Goal: Transaction & Acquisition: Purchase product/service

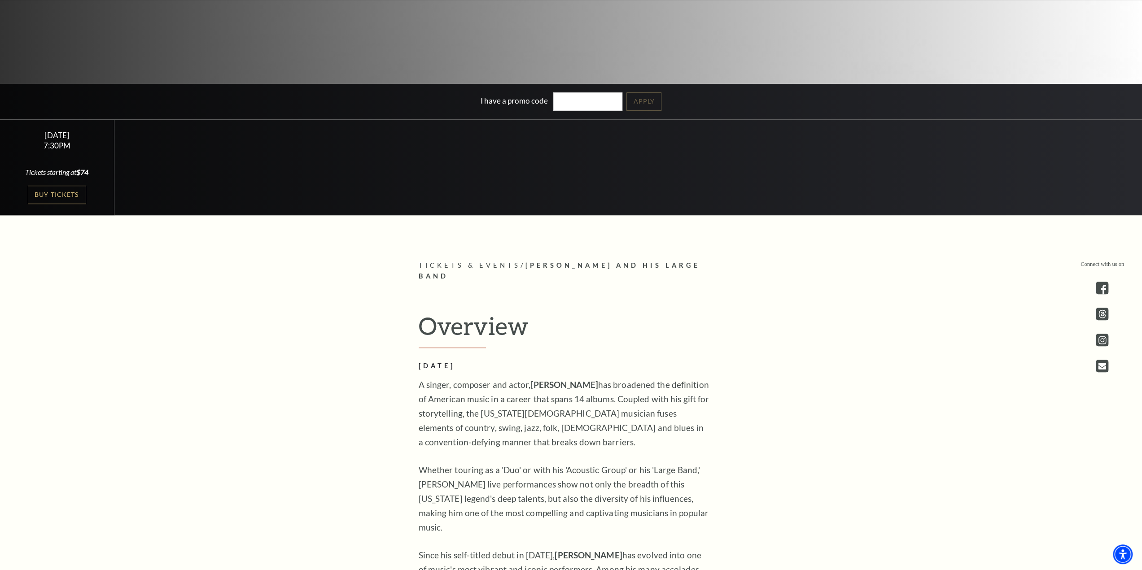
scroll to position [359, 0]
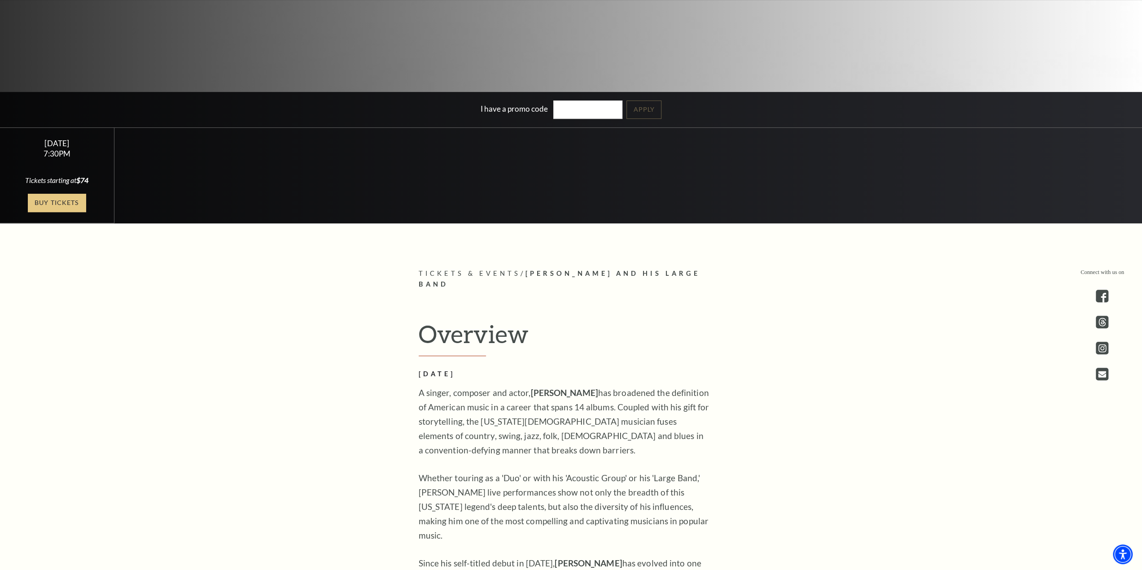
click at [57, 202] on link "Buy Tickets" at bounding box center [57, 203] width 58 height 18
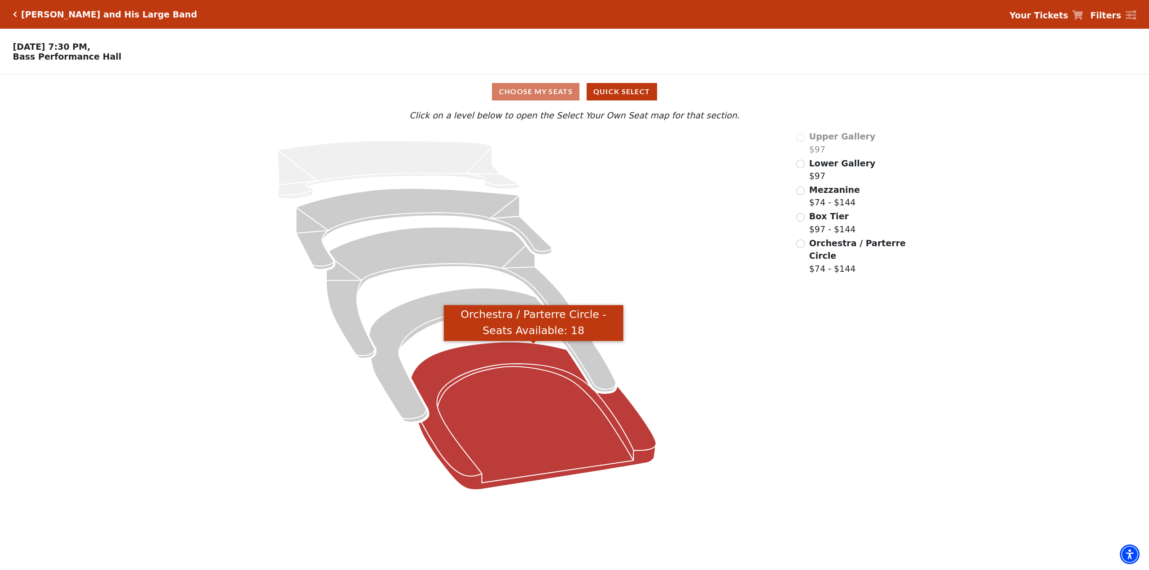
click at [532, 392] on icon "Orchestra / Parterre Circle - Seats Available: 18" at bounding box center [533, 416] width 245 height 148
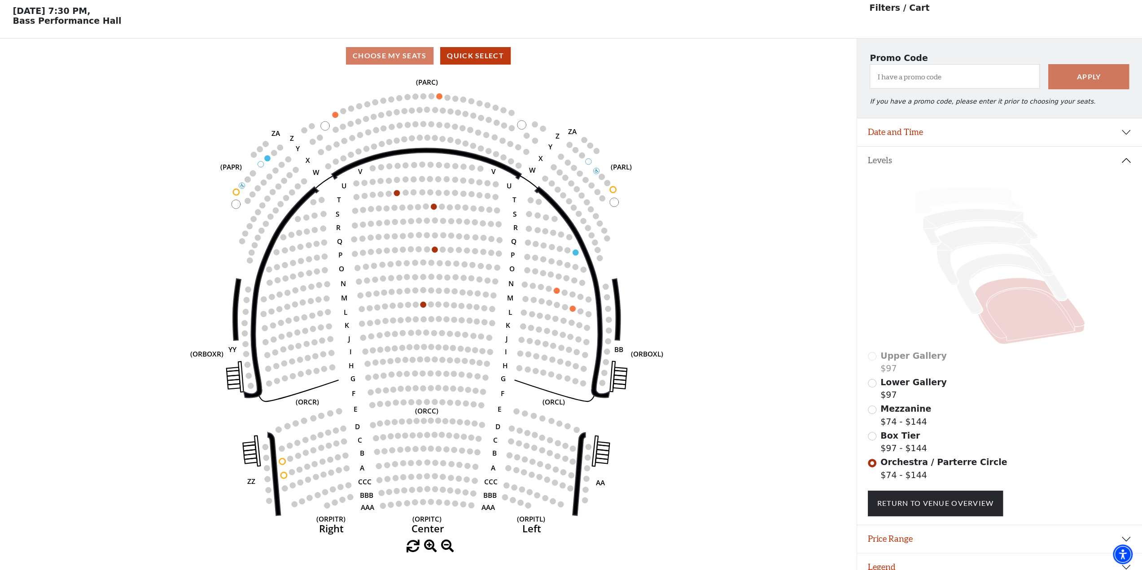
scroll to position [41, 0]
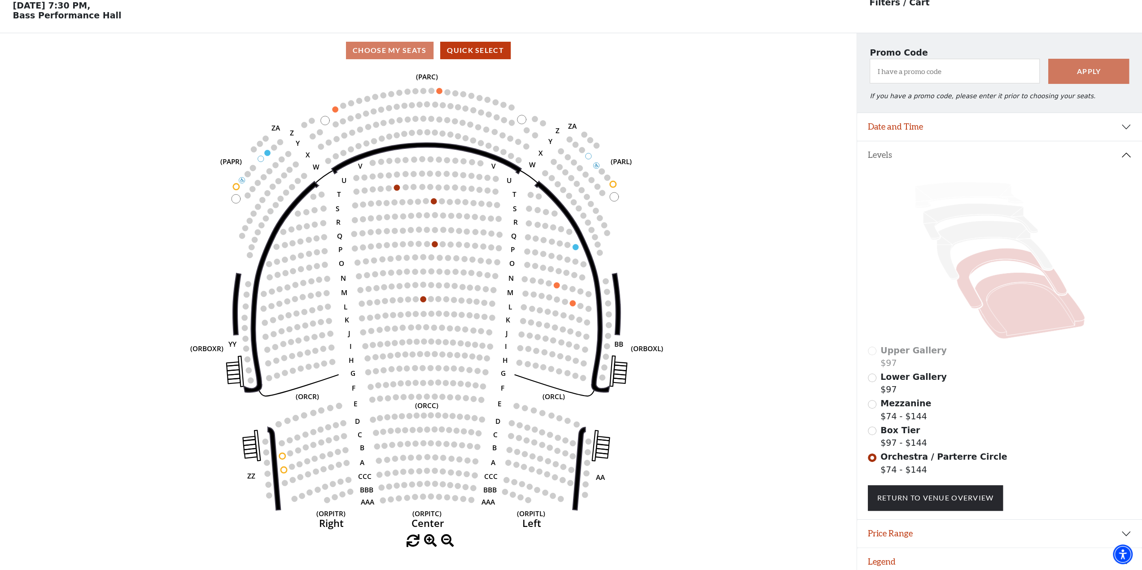
click at [973, 294] on icon at bounding box center [1011, 279] width 111 height 61
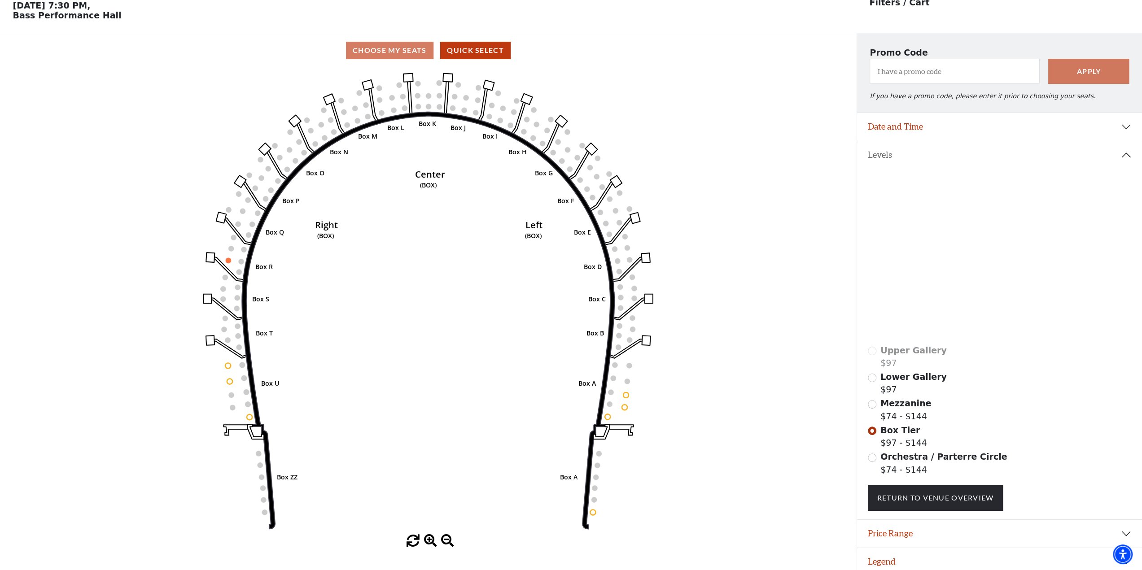
click at [949, 262] on icon at bounding box center [995, 250] width 116 height 59
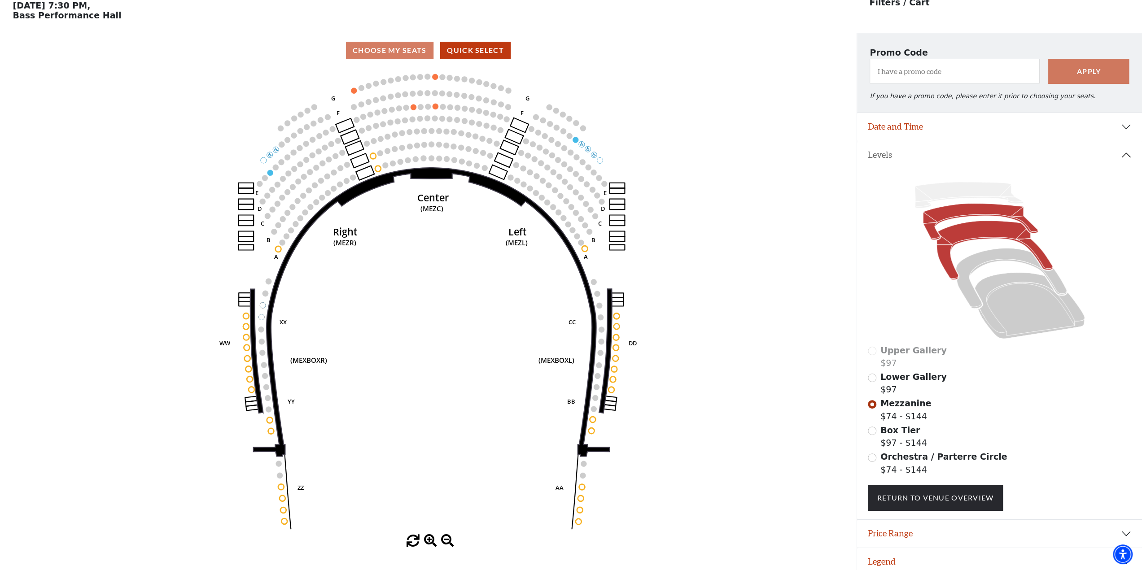
click at [934, 234] on icon at bounding box center [980, 222] width 115 height 36
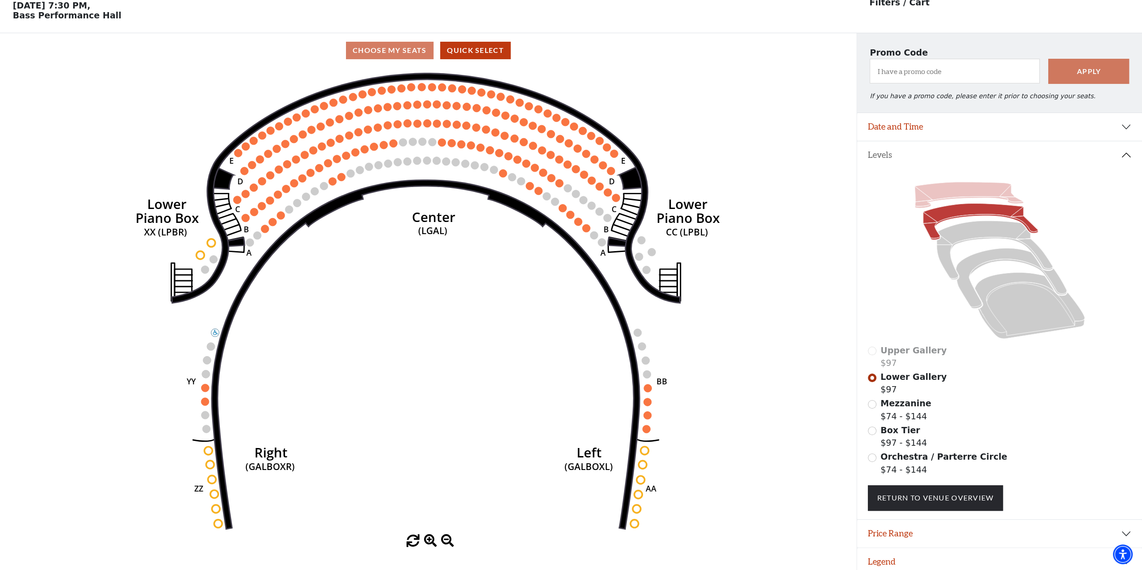
click at [936, 201] on icon at bounding box center [969, 195] width 109 height 26
